Goal: Task Accomplishment & Management: Use online tool/utility

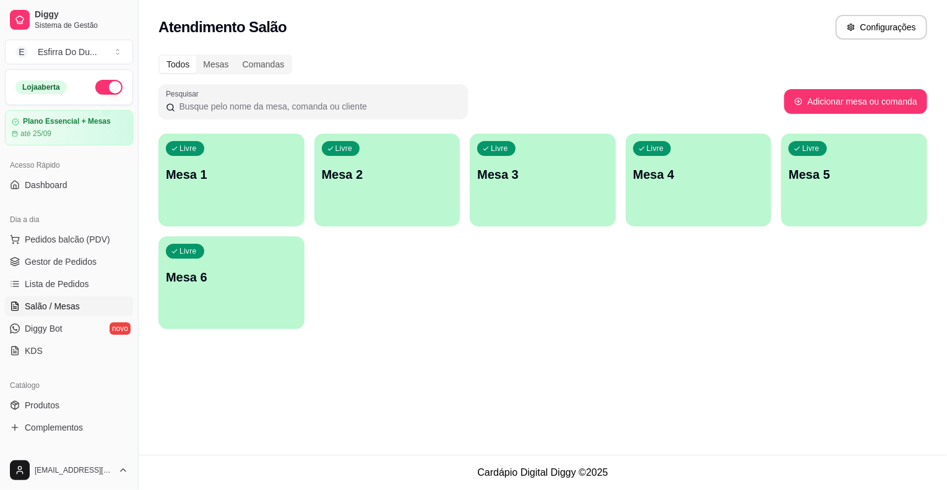
click at [69, 256] on span "Gestor de Pedidos" at bounding box center [61, 262] width 72 height 12
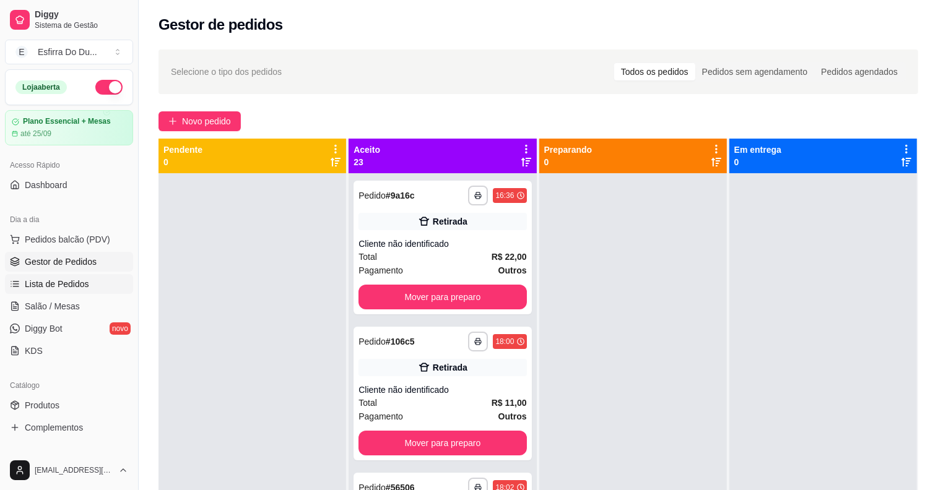
click at [72, 278] on span "Lista de Pedidos" at bounding box center [57, 284] width 64 height 12
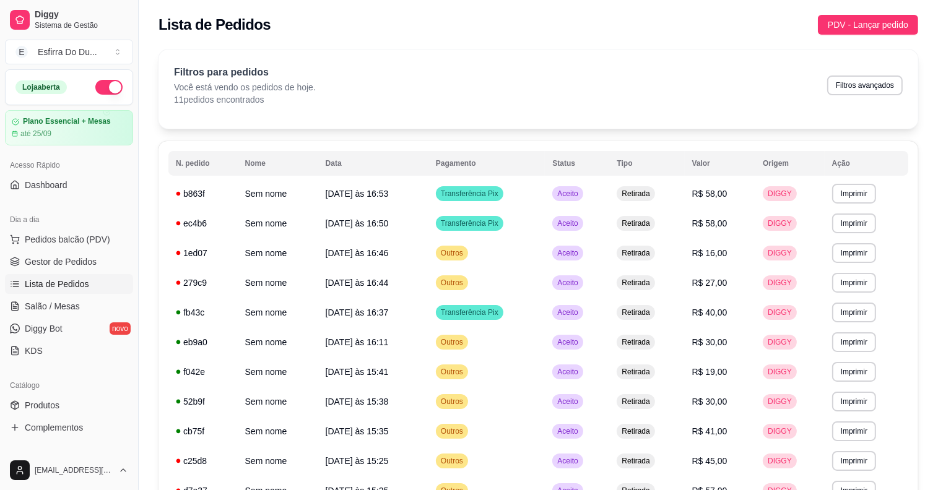
click at [74, 288] on span "Lista de Pedidos" at bounding box center [57, 284] width 64 height 12
click at [848, 195] on button "Imprimir" at bounding box center [854, 194] width 44 height 20
click at [837, 239] on button "IMPRESSORA" at bounding box center [831, 237] width 90 height 20
